Goal: Use online tool/utility: Utilize a website feature to perform a specific function

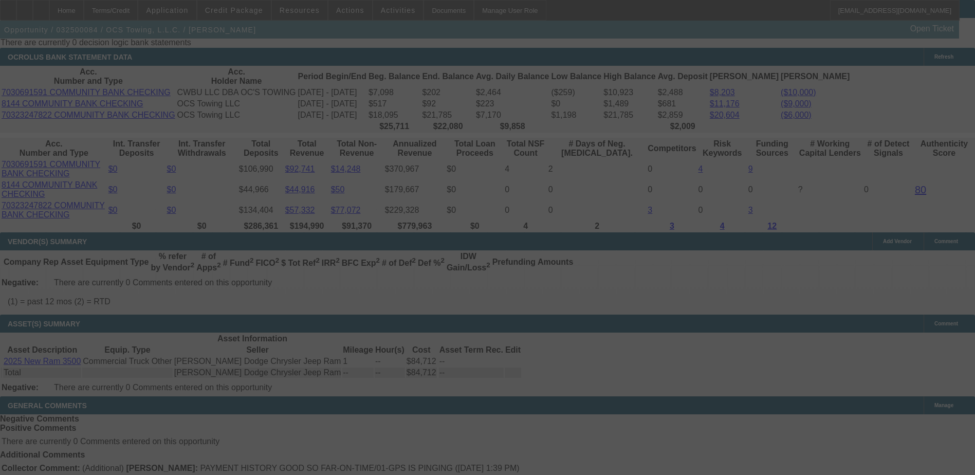
scroll to position [2058, 0]
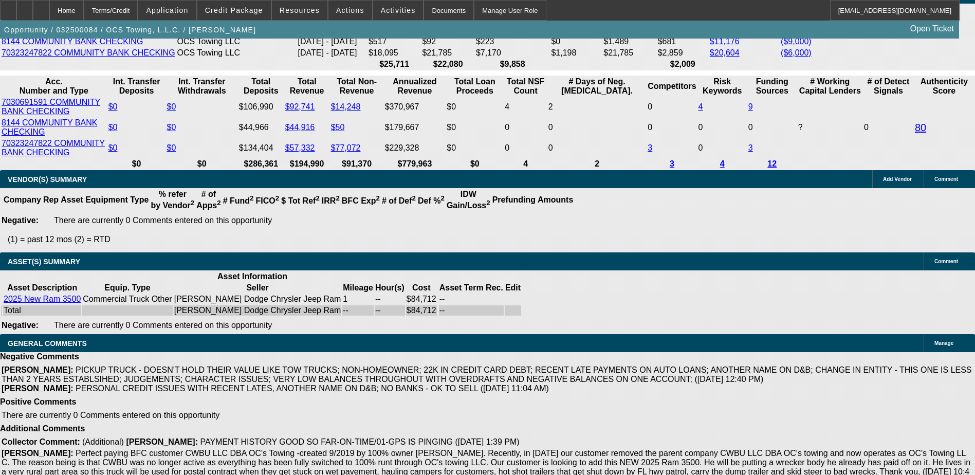
select select "0"
select select "2"
select select "0.1"
select select "0"
select select "2"
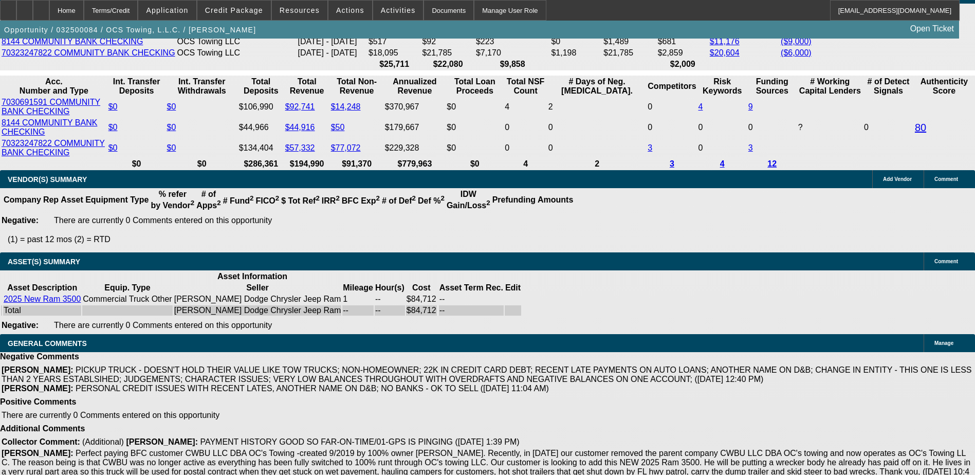
select select "0.1"
select select "0"
select select "2"
select select "0.1"
select select "0"
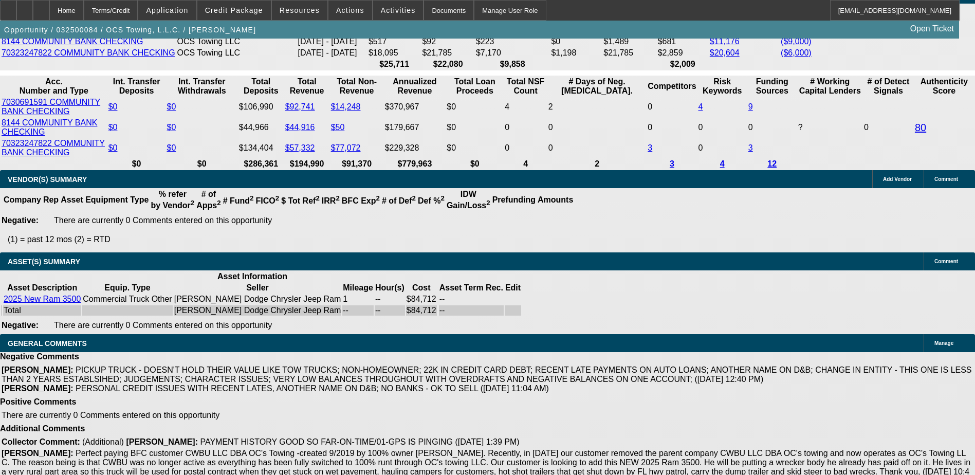
select select "0.1"
select select "1"
select select "2"
select select "4"
select select "1"
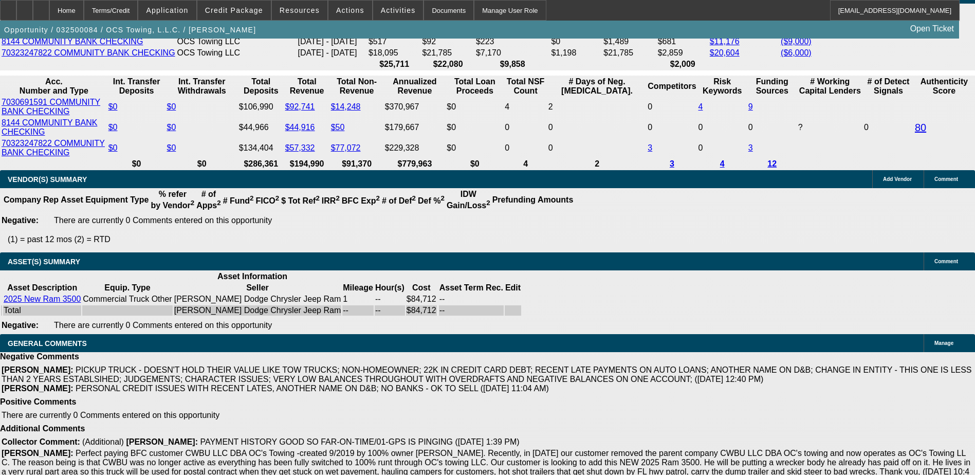
select select "2"
select select "4"
select select "1"
select select "2"
select select "4"
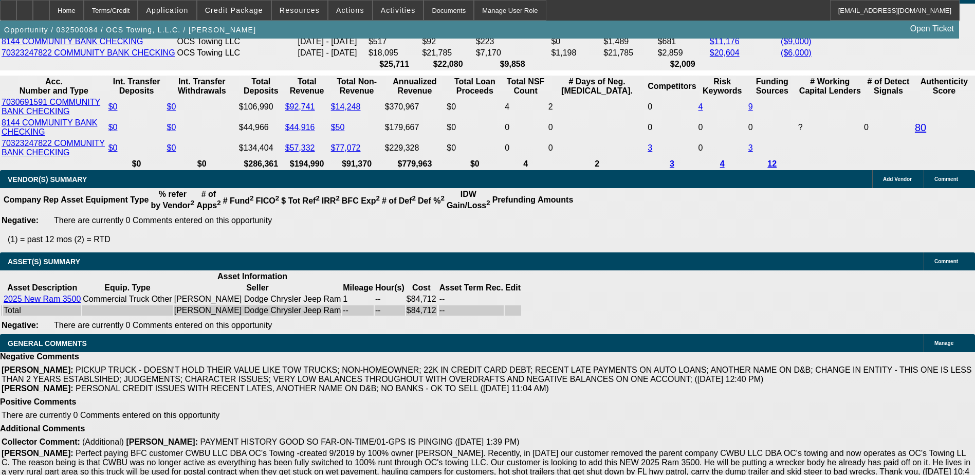
select select "1"
select select "2"
select select "4"
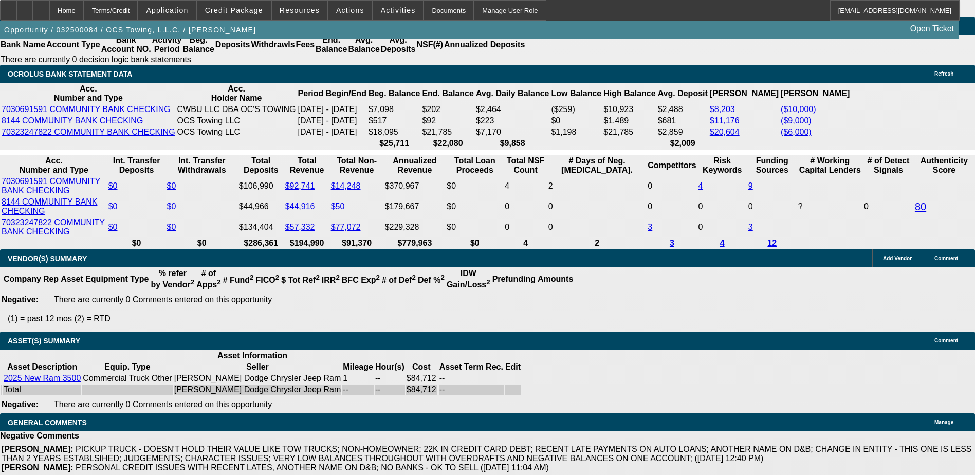
scroll to position [2032, 0]
